Goal: Task Accomplishment & Management: Use online tool/utility

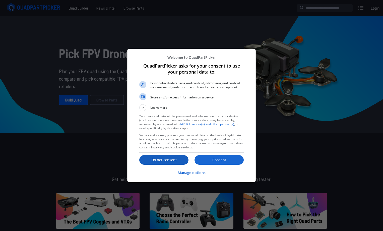
click at [166, 157] on p "Do not consent" at bounding box center [163, 159] width 49 height 5
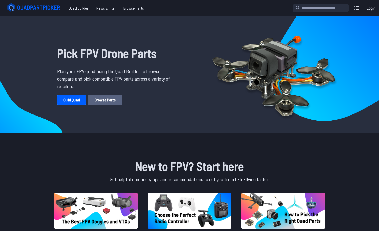
click at [101, 99] on link "Browse Parts" at bounding box center [105, 100] width 34 height 10
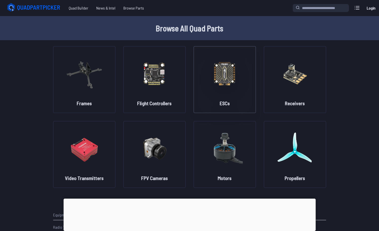
click at [228, 85] on img at bounding box center [225, 73] width 36 height 44
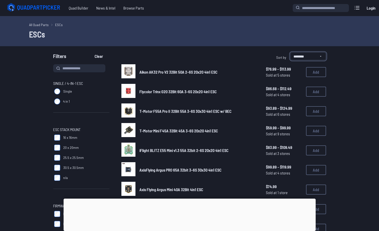
click at [323, 56] on select "**********" at bounding box center [308, 56] width 36 height 8
click at [129, 72] on img at bounding box center [128, 71] width 14 height 14
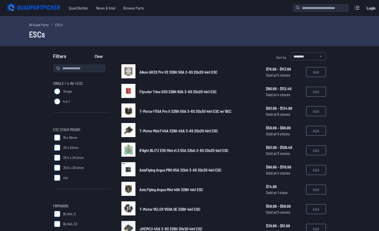
scroll to position [75, 0]
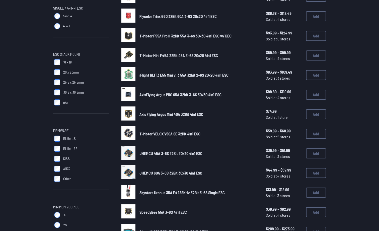
click at [66, 138] on span "BLHeli_S" at bounding box center [69, 138] width 13 height 5
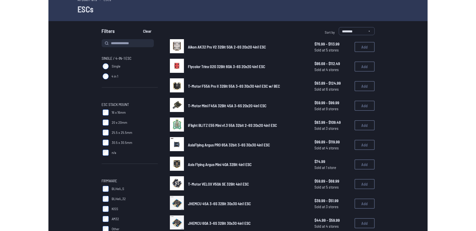
scroll to position [0, 0]
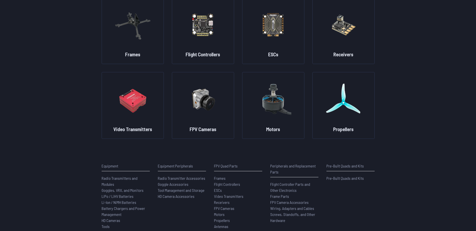
scroll to position [44, 0]
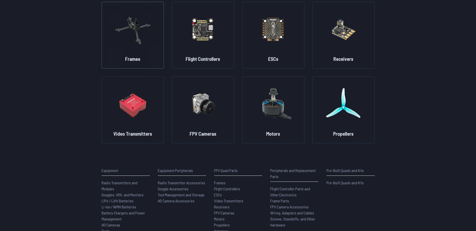
click at [137, 37] on img at bounding box center [133, 29] width 36 height 44
click at [135, 30] on img at bounding box center [133, 29] width 36 height 44
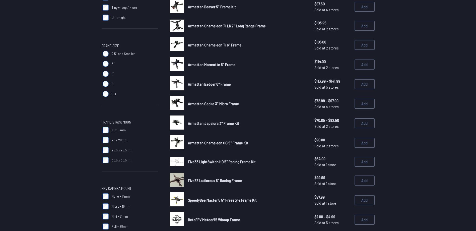
scroll to position [125, 0]
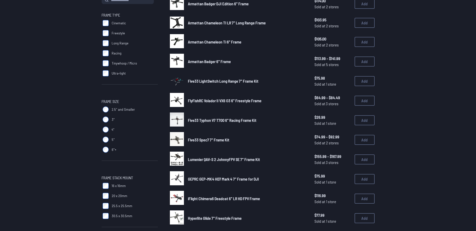
scroll to position [75, 0]
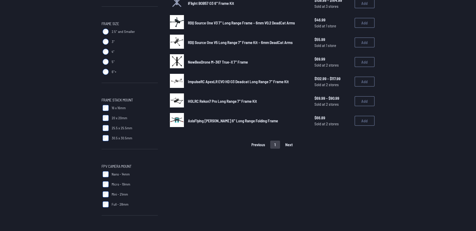
scroll to position [151, 0]
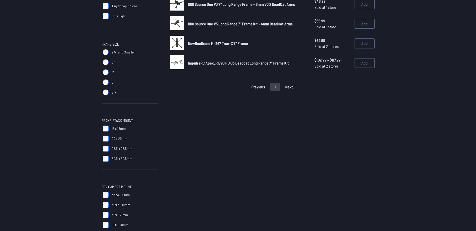
scroll to position [201, 0]
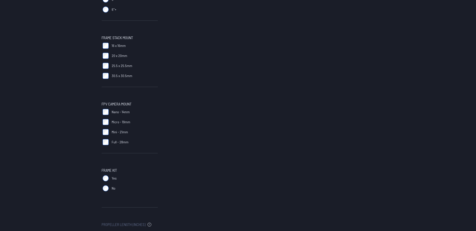
scroll to position [251, 0]
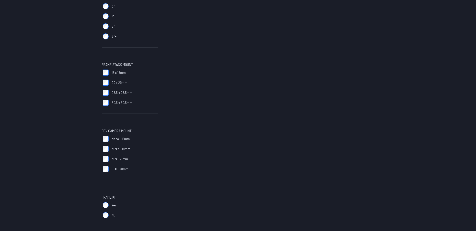
scroll to position [251, 0]
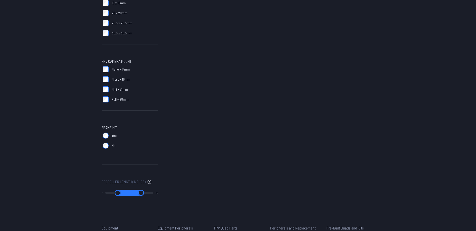
drag, startPoint x: 110, startPoint y: 192, endPoint x: 140, endPoint y: 192, distance: 30.4
type input "*"
click at [130, 192] on input "range" at bounding box center [117, 193] width 24 height 6
type input "*"
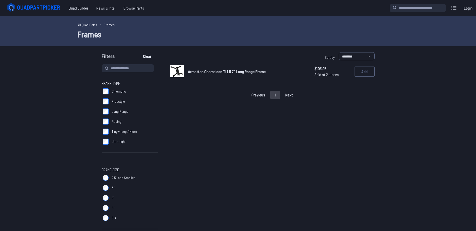
click at [371, 56] on select "**********" at bounding box center [357, 56] width 36 height 8
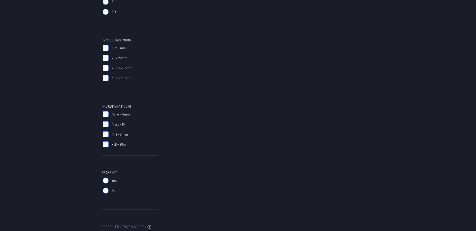
scroll to position [276, 0]
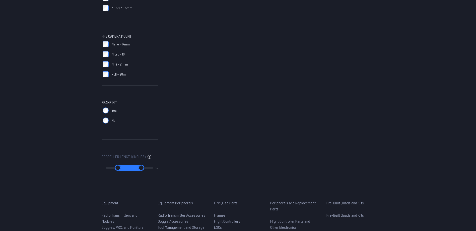
drag, startPoint x: 126, startPoint y: 167, endPoint x: 105, endPoint y: 167, distance: 21.1
type input "*"
click at [106, 167] on input "range" at bounding box center [118, 168] width 24 height 6
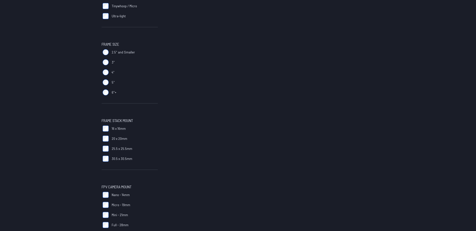
type input "*"
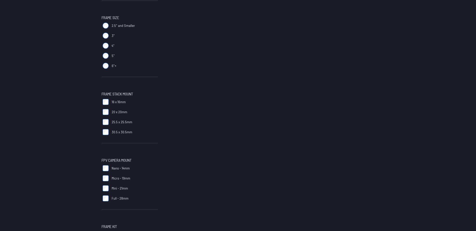
scroll to position [176, 0]
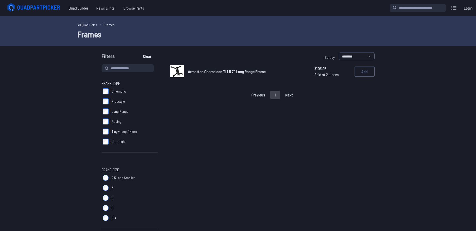
click at [181, 69] on img at bounding box center [177, 71] width 14 height 12
click at [175, 69] on img at bounding box center [177, 71] width 14 height 12
click at [204, 71] on span "Armattan Chameleon TI LR 7" Long Range Frame" at bounding box center [227, 71] width 78 height 5
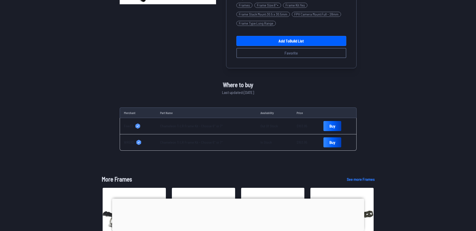
scroll to position [0, 0]
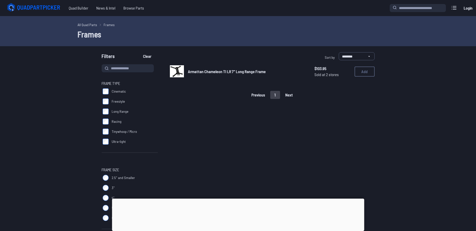
scroll to position [176, 0]
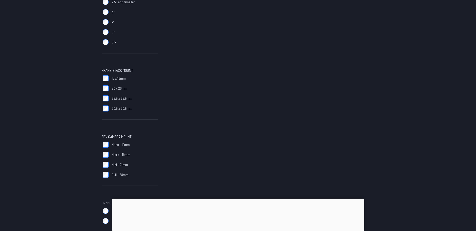
type input "*"
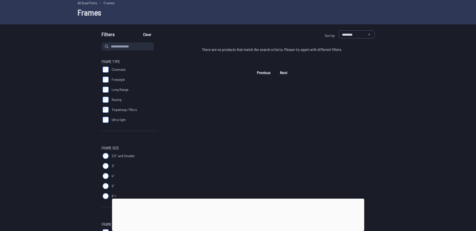
scroll to position [0, 0]
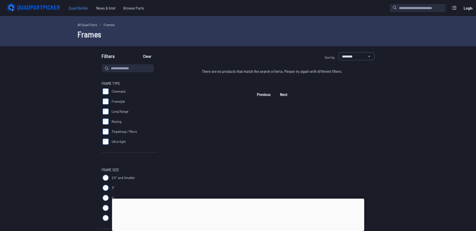
click at [78, 8] on span "Quad Builder" at bounding box center [79, 8] width 28 height 10
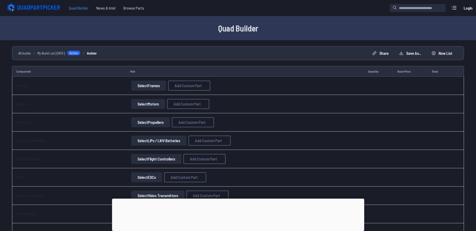
click at [77, 7] on span "Quad Builder" at bounding box center [79, 8] width 28 height 10
click at [20, 6] on icon at bounding box center [34, 8] width 56 height 10
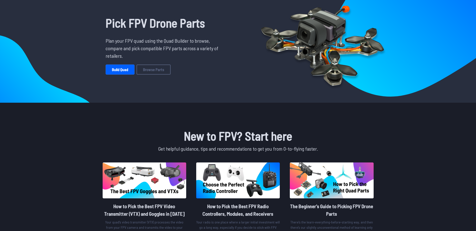
scroll to position [25, 0]
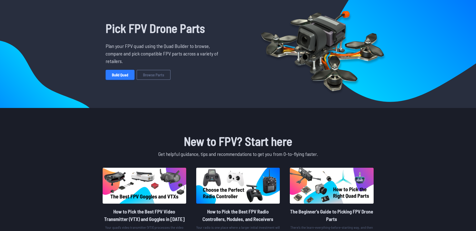
click at [120, 74] on link "Build Quad" at bounding box center [120, 75] width 29 height 10
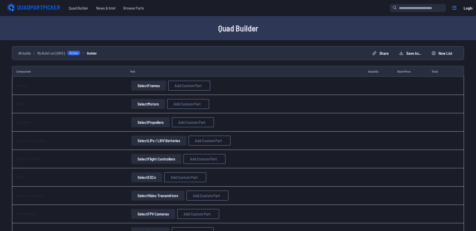
click at [456, 5] on icon at bounding box center [454, 8] width 8 height 8
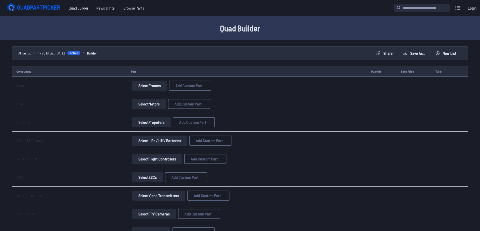
click at [325, 6] on label "close sidebar" at bounding box center [240, 115] width 480 height 231
